Goal: Contribute content

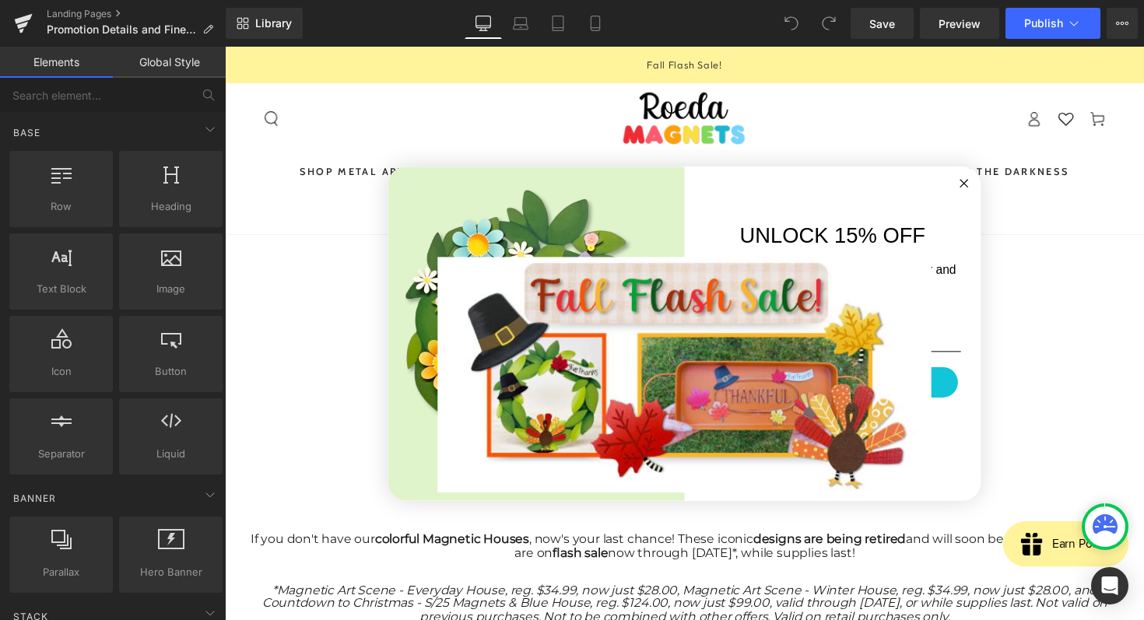
click at [988, 184] on circle "Close dialog" at bounding box center [983, 186] width 18 height 18
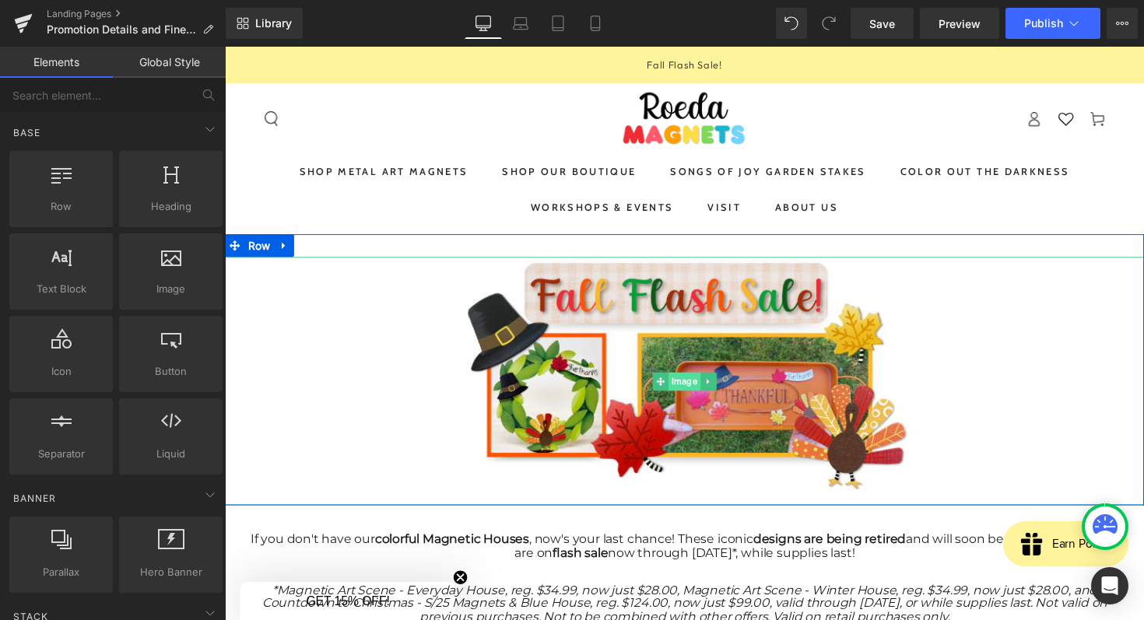
click at [701, 385] on span "Image" at bounding box center [695, 390] width 33 height 19
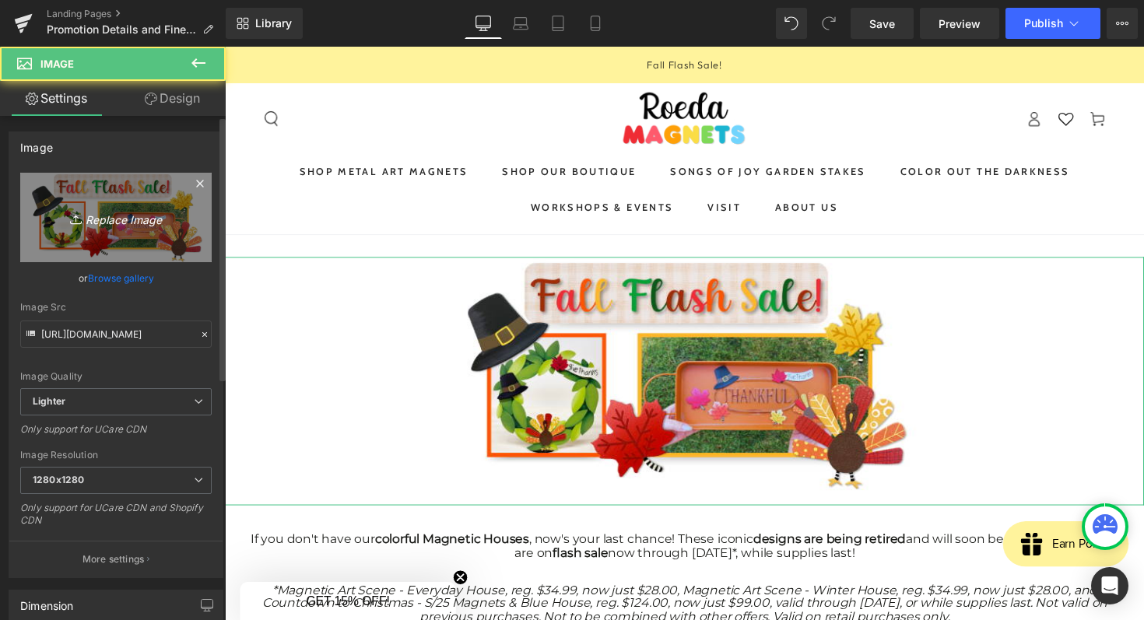
click at [97, 218] on icon "Replace Image" at bounding box center [116, 217] width 125 height 19
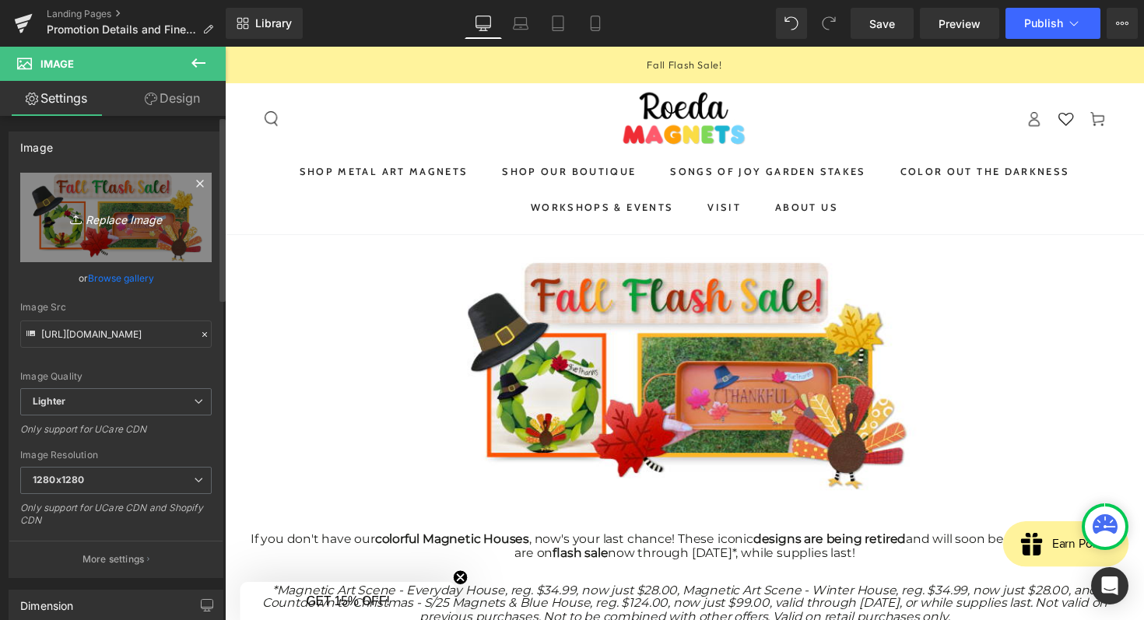
type input "C:\fakepath\Screenshot [DATE] 8.23.32 AM.png"
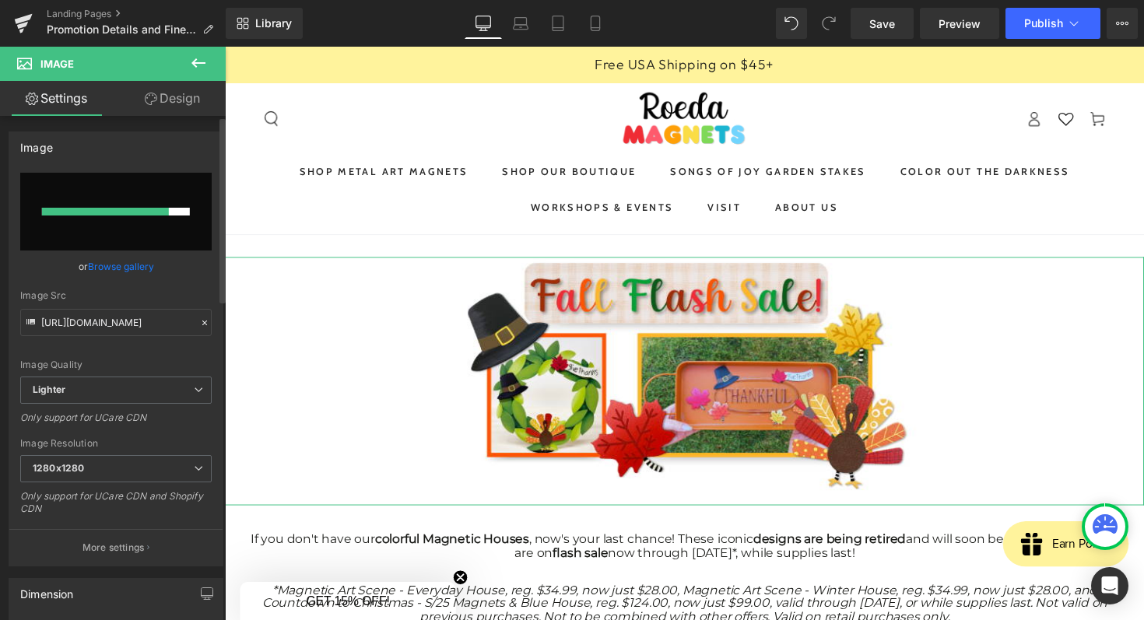
click at [153, 204] on input "file" at bounding box center [115, 212] width 191 height 78
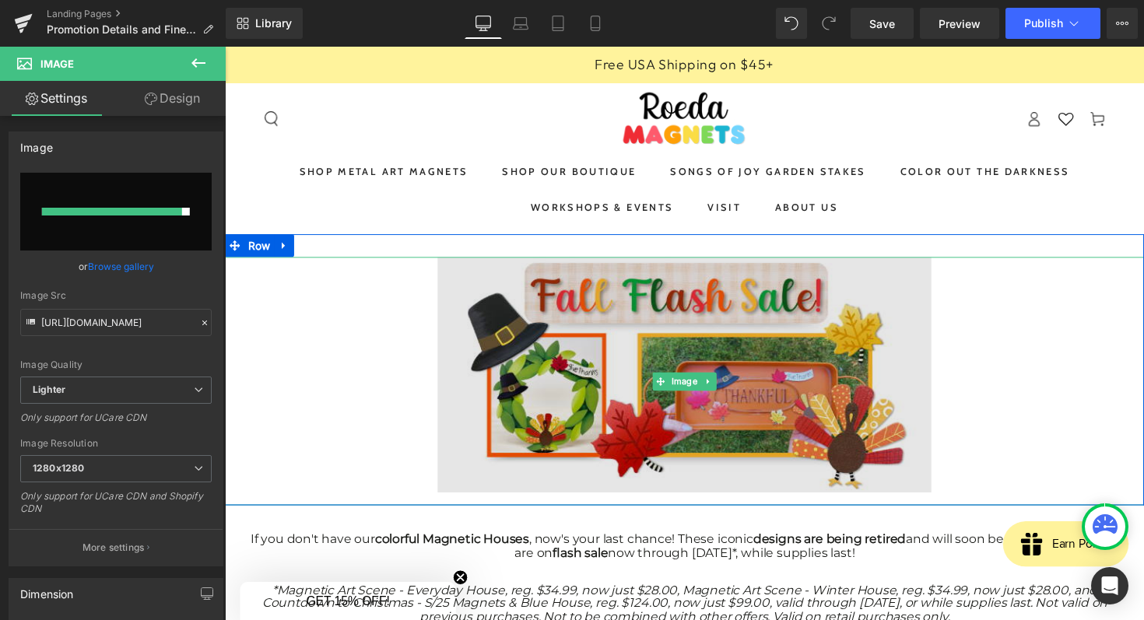
click at [574, 402] on img at bounding box center [696, 389] width 506 height 255
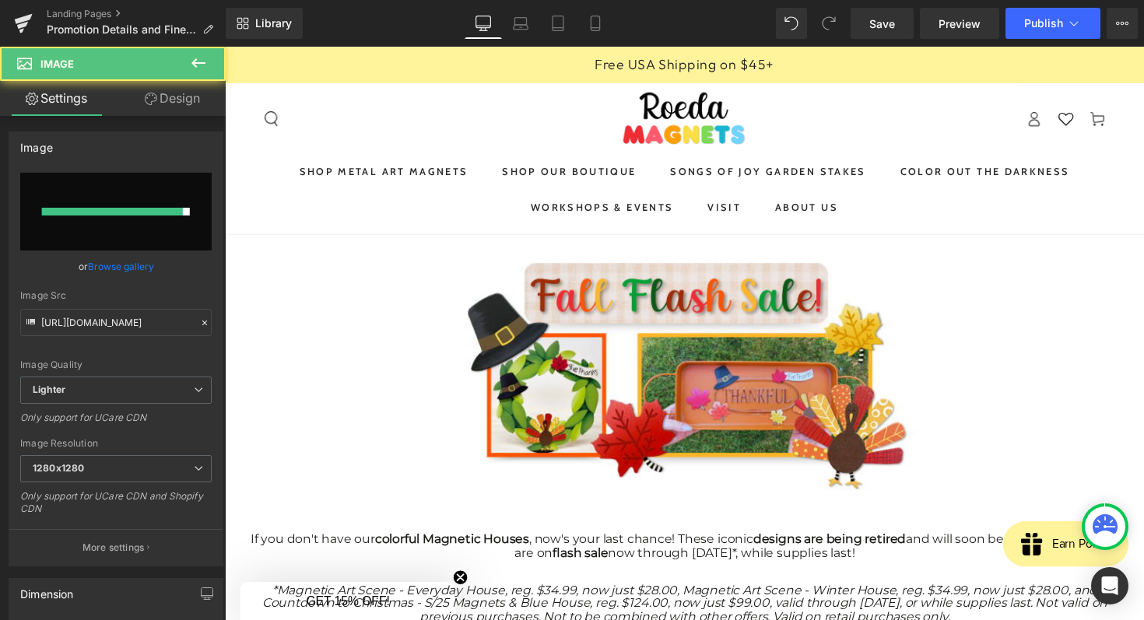
click at [730, 567] on font "If you don't have our colorful Magnetic Houses , now's your last chance! These …" at bounding box center [696, 558] width 890 height 28
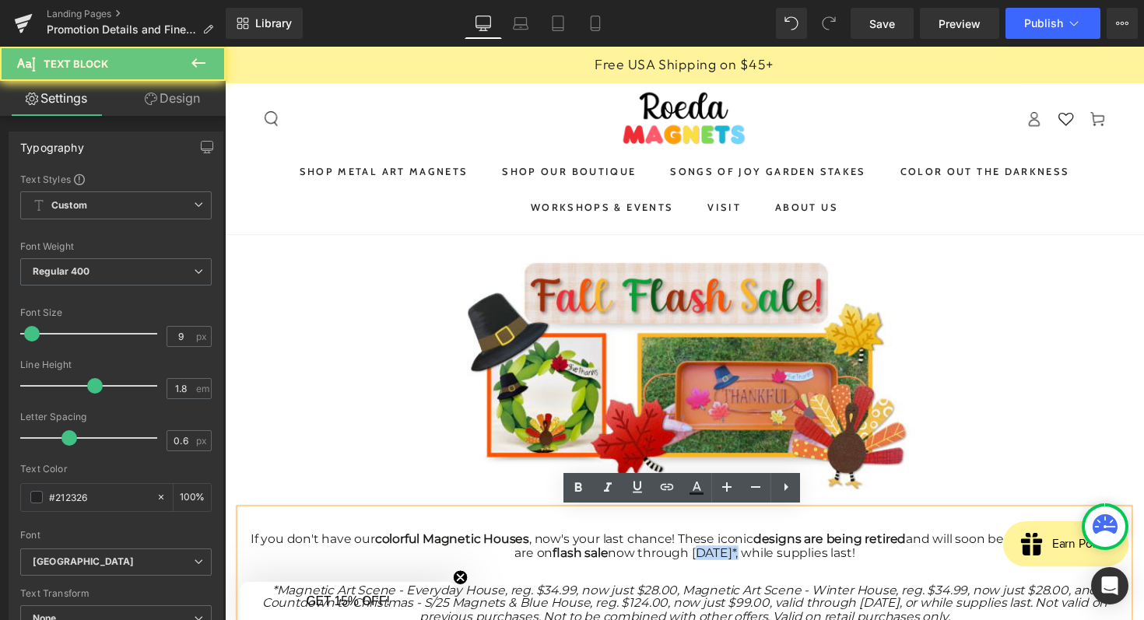
click at [730, 567] on font "If you don't have our colorful Magnetic Houses , now's your last chance! These …" at bounding box center [696, 558] width 890 height 28
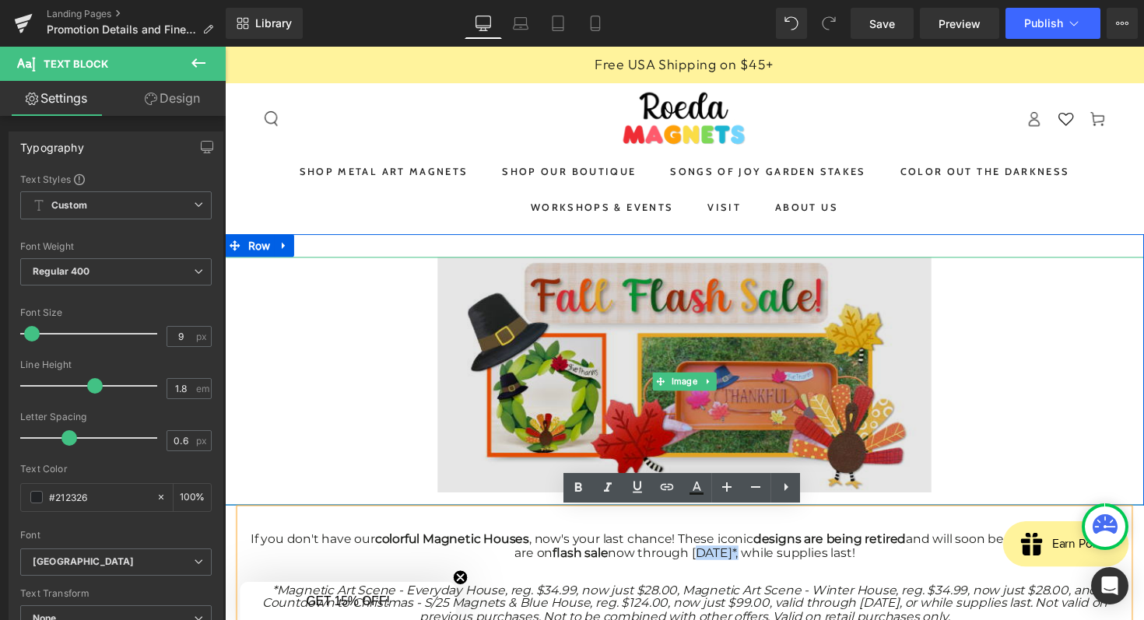
click at [705, 339] on img at bounding box center [696, 389] width 506 height 255
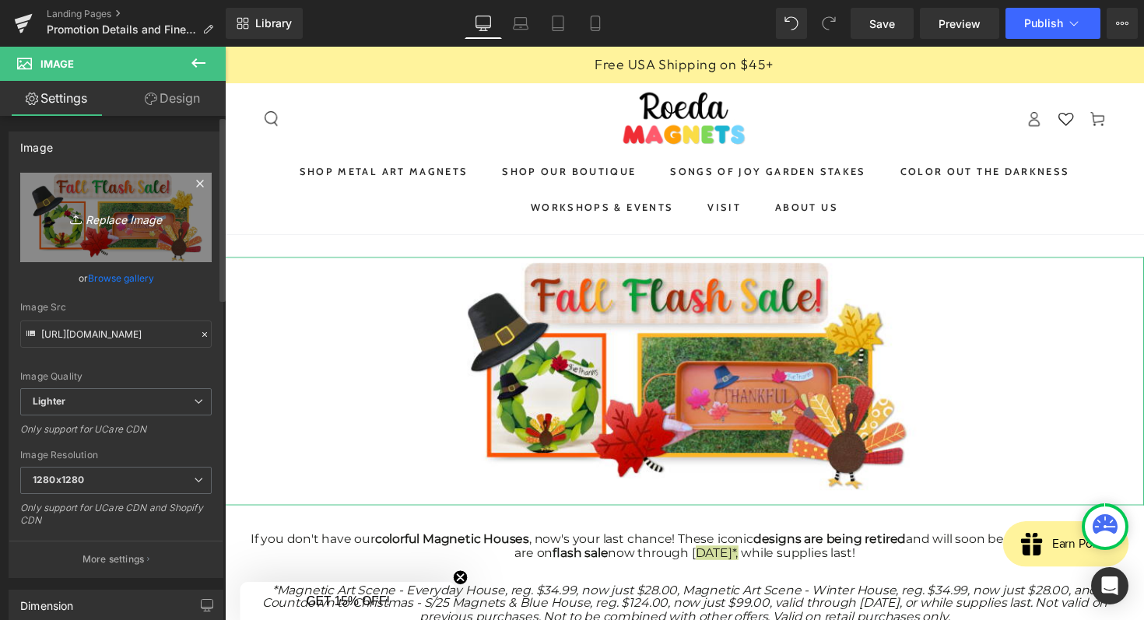
click at [140, 209] on icon "Replace Image" at bounding box center [116, 217] width 125 height 19
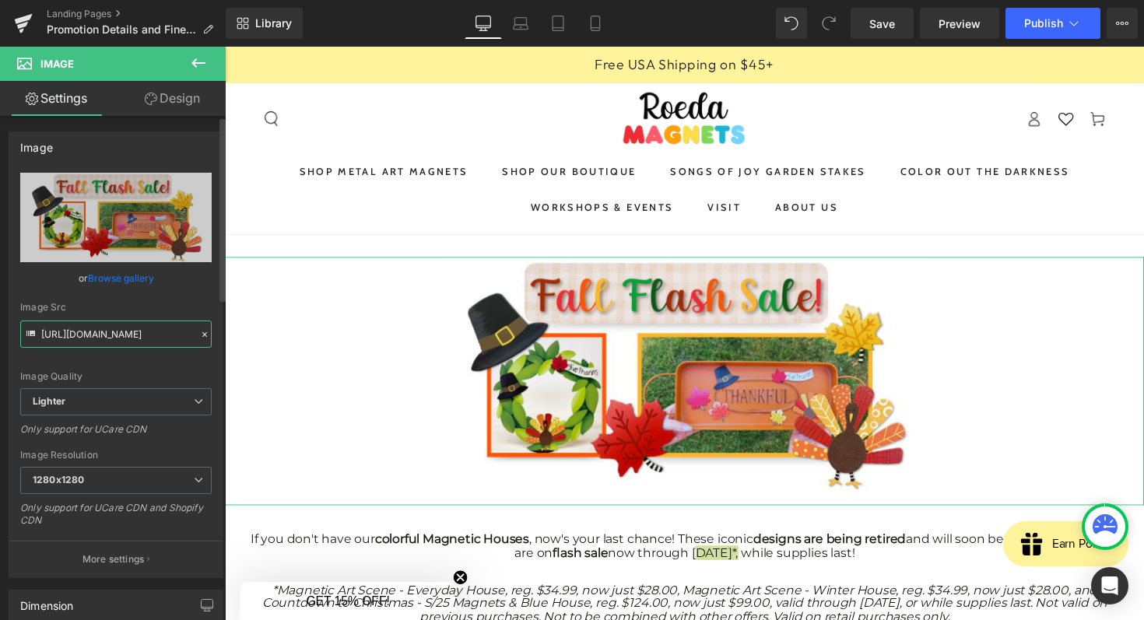
click at [108, 337] on input "[URL][DOMAIN_NAME]" at bounding box center [115, 334] width 191 height 27
paste input "[DOMAIN_NAME][URL][DATE][DATE]"
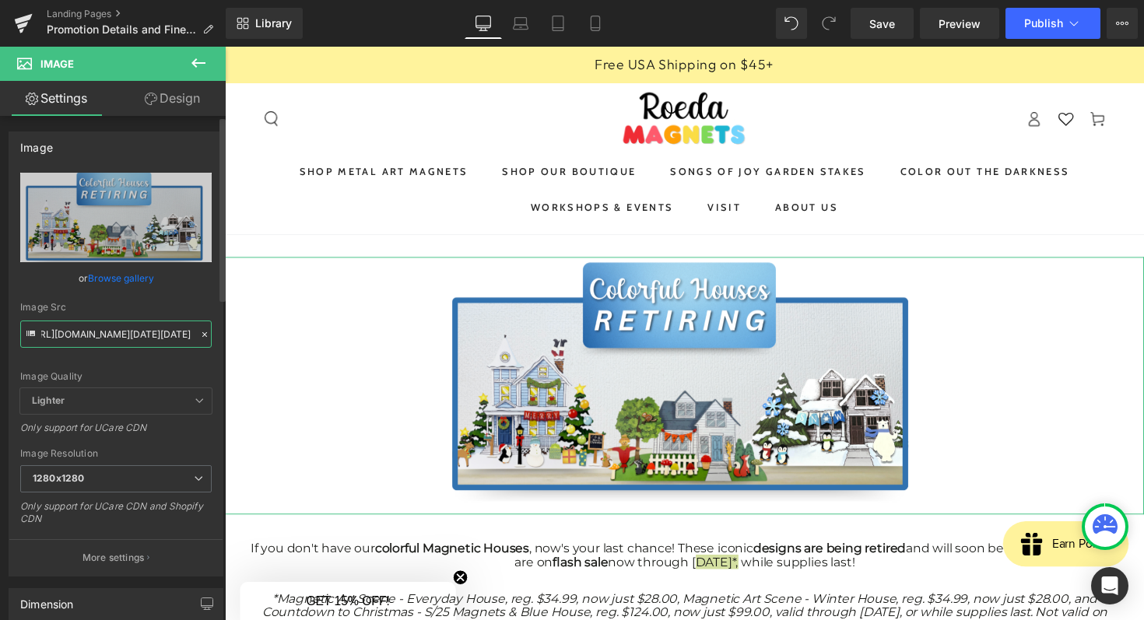
type input "[URL][DOMAIN_NAME][DATE][DATE]"
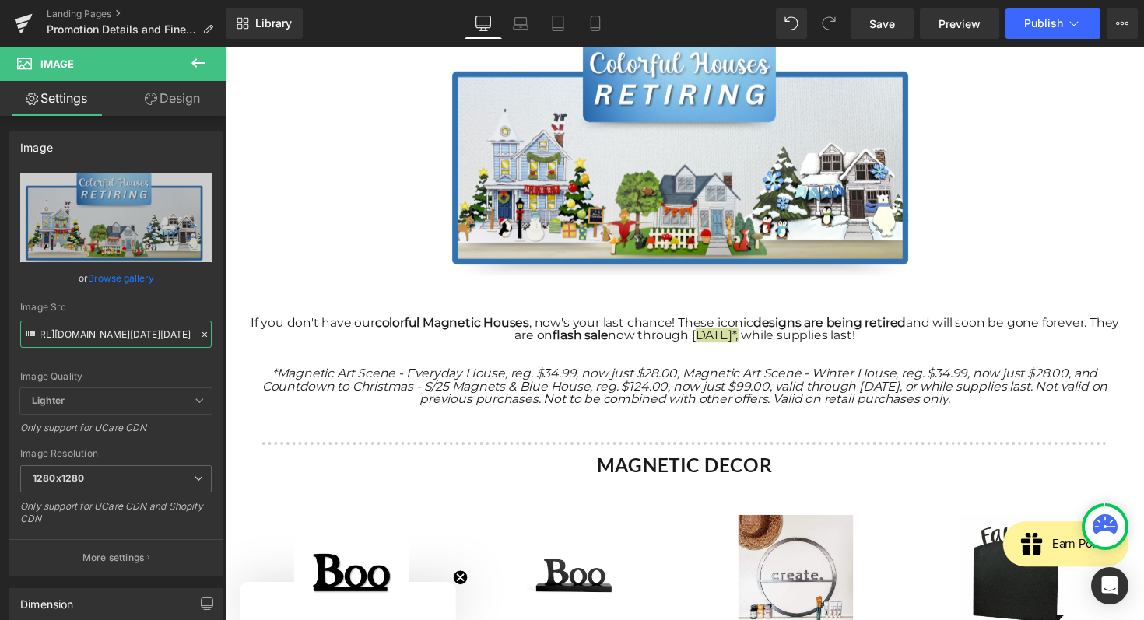
scroll to position [160, 0]
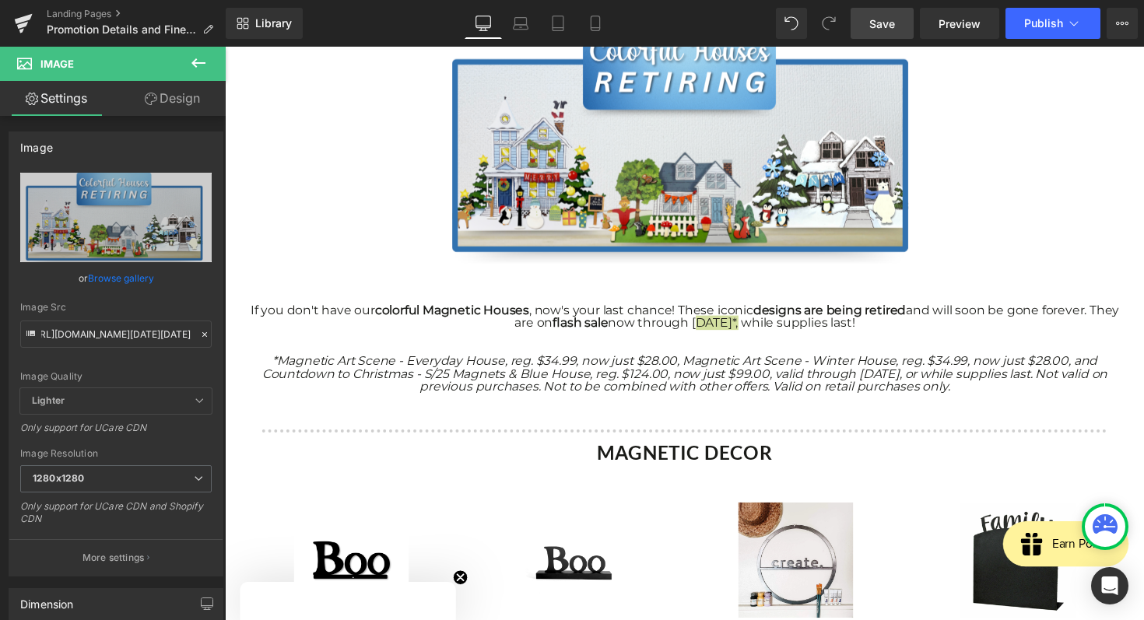
click at [873, 28] on span "Save" at bounding box center [882, 24] width 26 height 16
click at [1030, 24] on span "Publish" at bounding box center [1043, 23] width 39 height 12
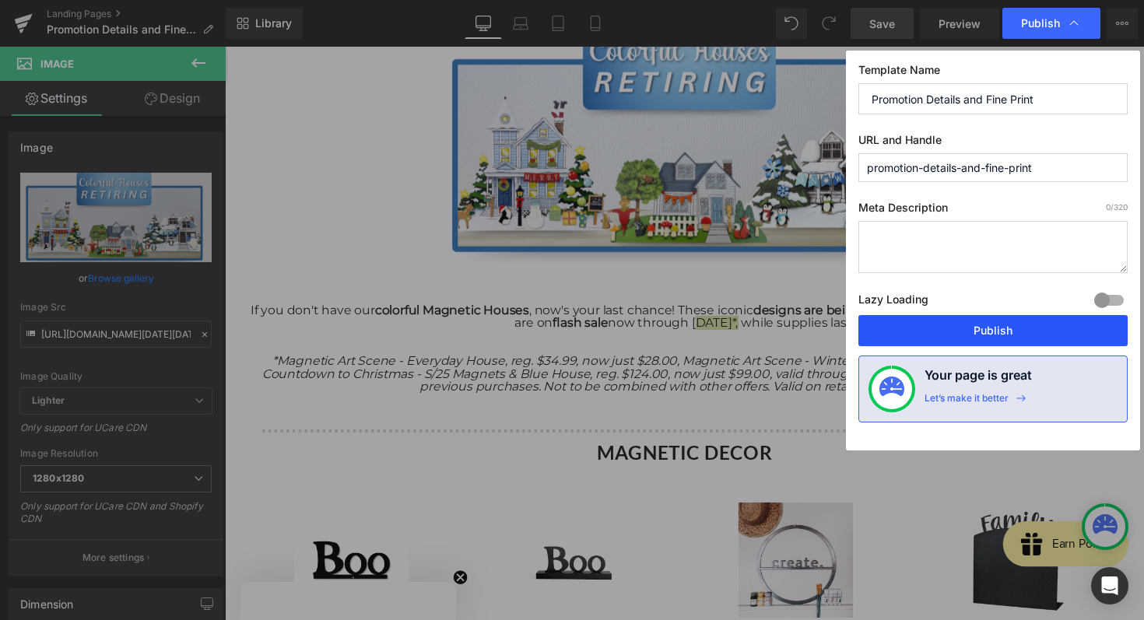
click at [1035, 324] on button "Publish" at bounding box center [993, 330] width 269 height 31
